Goal: Download file/media

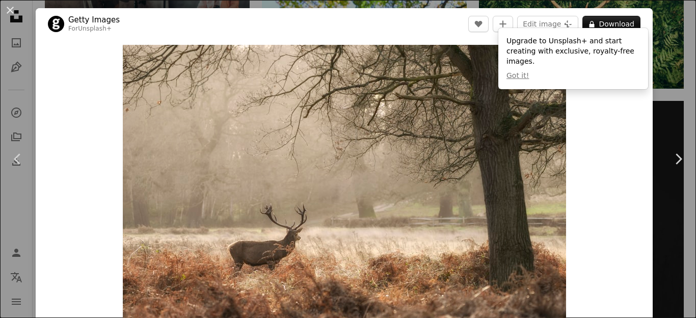
scroll to position [52, 0]
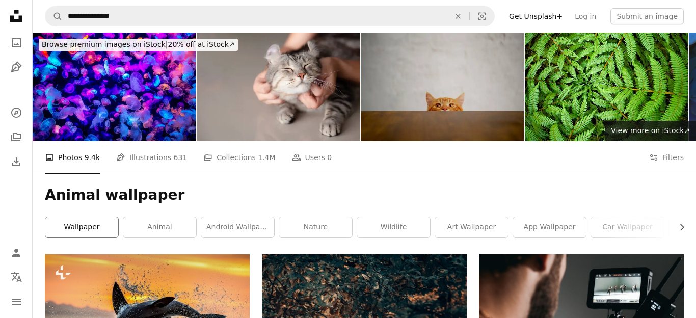
click at [100, 229] on link "wallpaper" at bounding box center [81, 227] width 73 height 20
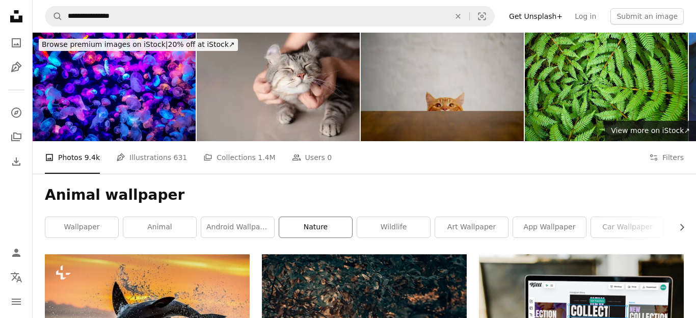
click at [327, 224] on link "nature" at bounding box center [315, 227] width 73 height 20
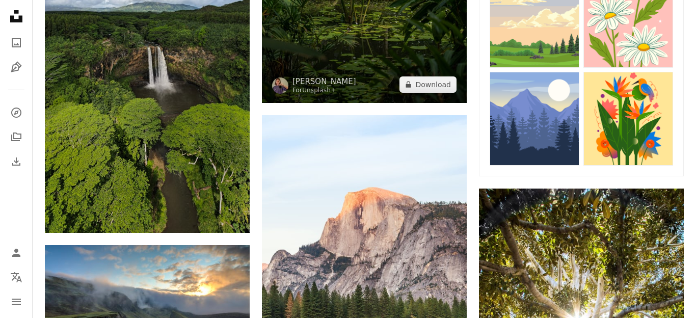
scroll to position [352, 0]
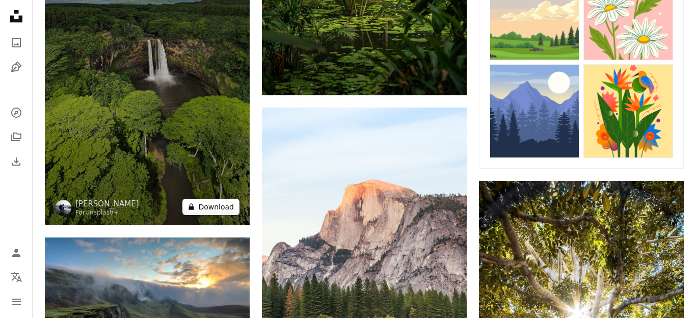
click at [218, 209] on button "A lock Download" at bounding box center [211, 207] width 57 height 16
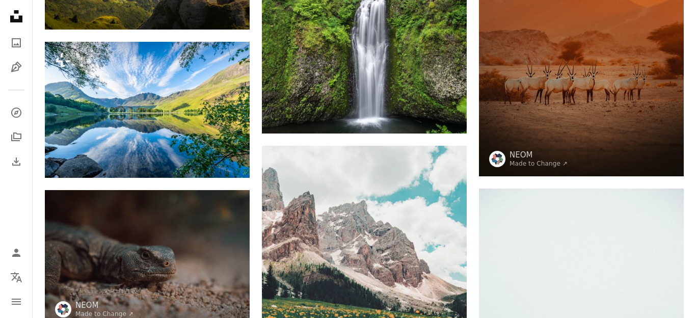
scroll to position [985, 0]
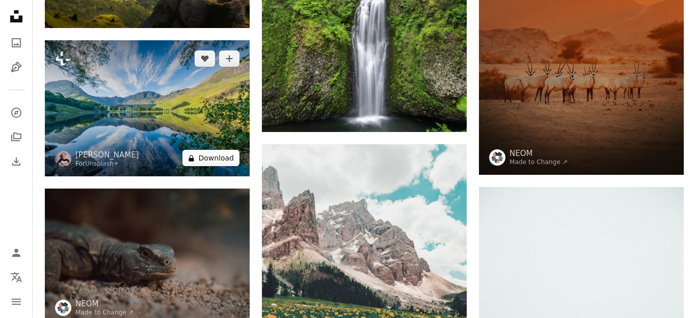
click at [209, 154] on button "A lock Download" at bounding box center [211, 158] width 57 height 16
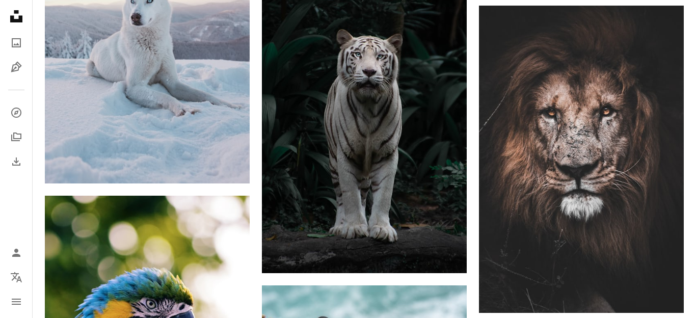
scroll to position [84, 0]
